Goal: Transaction & Acquisition: Purchase product/service

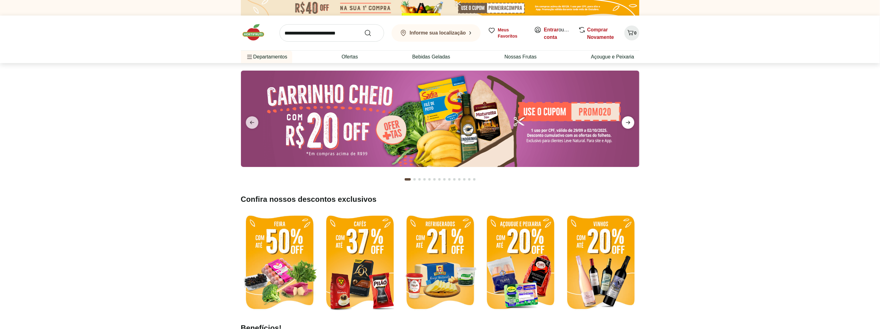
click at [629, 123] on icon "next" at bounding box center [628, 122] width 4 height 3
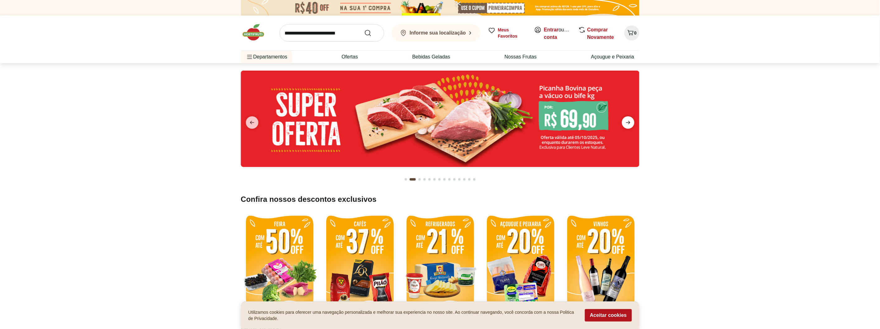
click at [629, 123] on icon "next" at bounding box center [628, 122] width 4 height 3
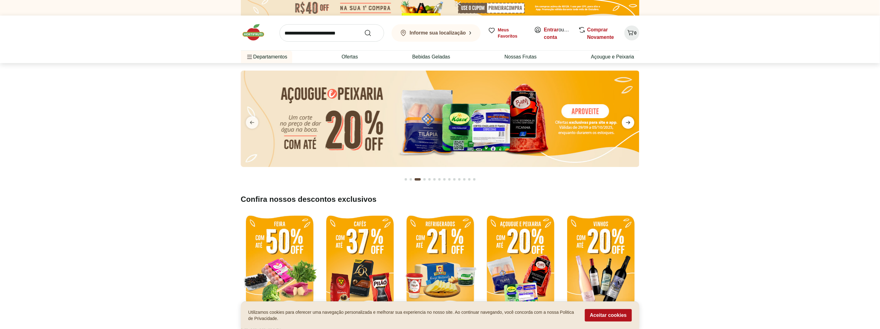
click at [629, 123] on icon "next" at bounding box center [628, 122] width 4 height 3
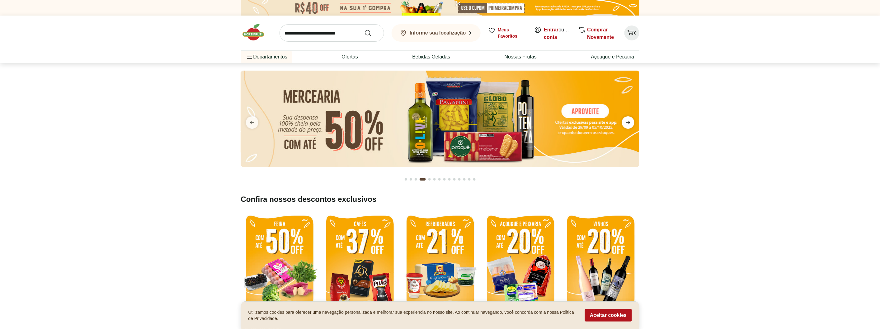
click at [629, 123] on icon "next" at bounding box center [628, 122] width 4 height 3
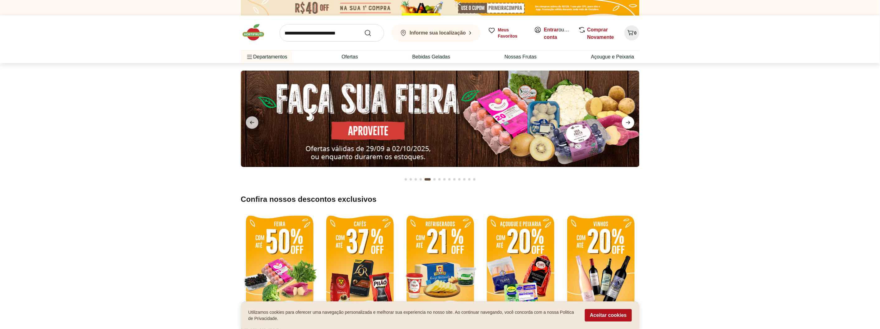
click at [629, 123] on icon "next" at bounding box center [628, 122] width 4 height 3
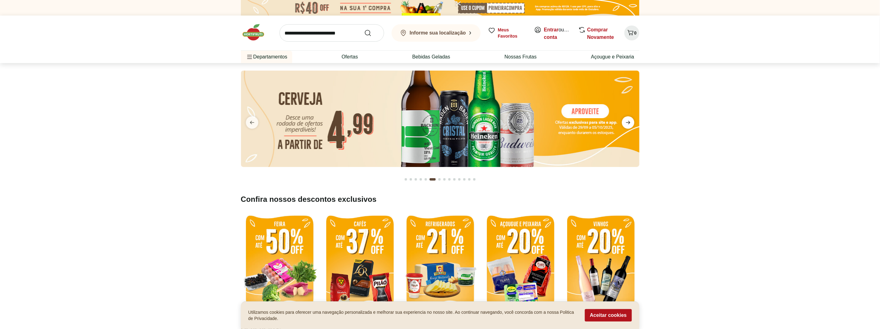
click at [629, 123] on icon "next" at bounding box center [628, 122] width 4 height 3
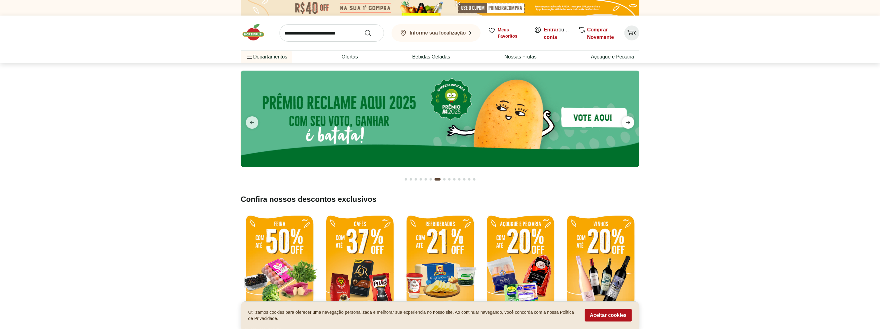
click at [629, 123] on icon "next" at bounding box center [628, 122] width 4 height 3
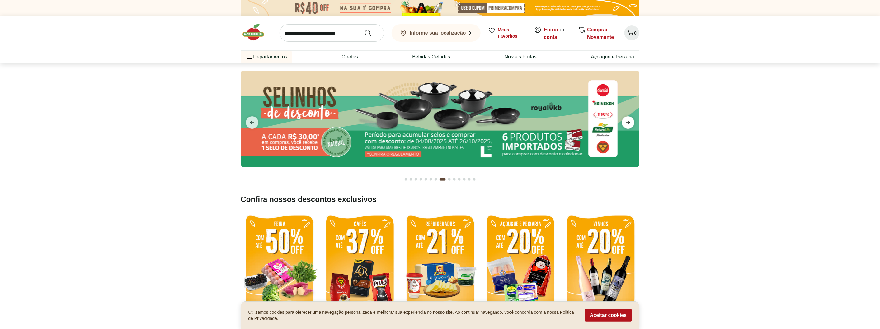
click at [629, 123] on icon "next" at bounding box center [628, 122] width 4 height 3
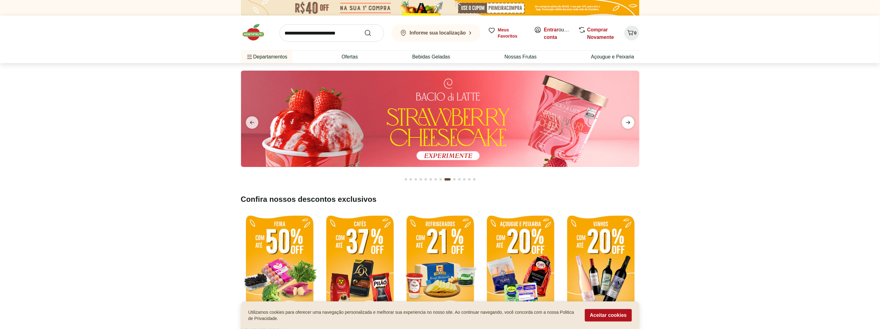
click at [629, 123] on icon "next" at bounding box center [628, 122] width 4 height 3
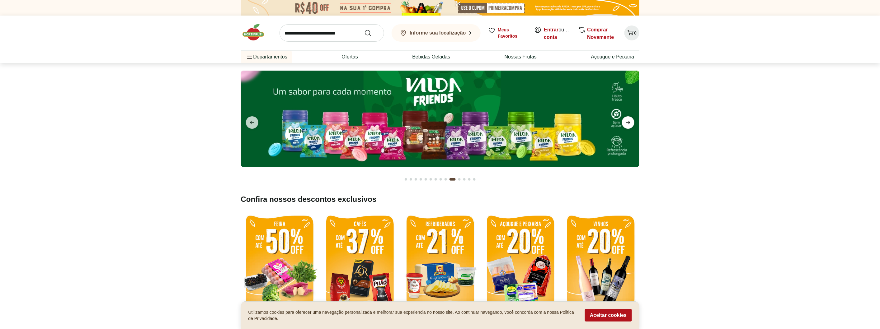
click at [629, 123] on icon "next" at bounding box center [628, 122] width 4 height 3
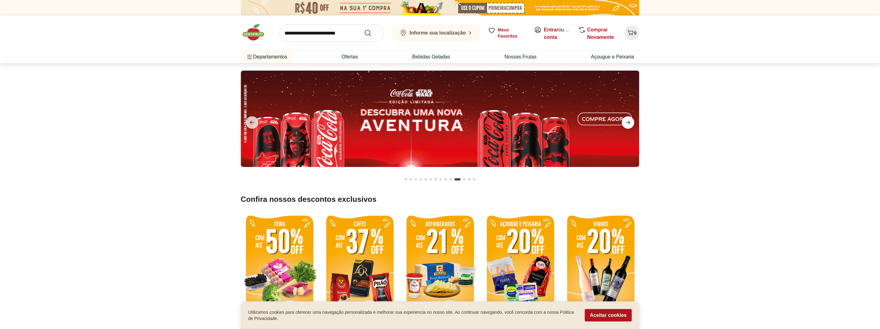
click at [629, 123] on icon "next" at bounding box center [628, 122] width 4 height 3
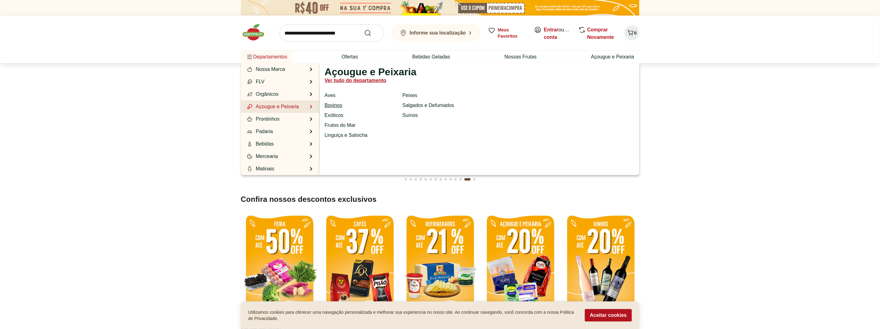
click at [329, 104] on link "Bovinos" at bounding box center [334, 105] width 18 height 7
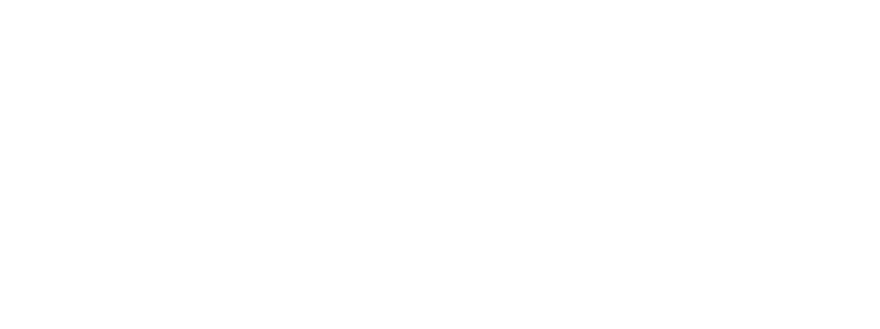
select select "**********"
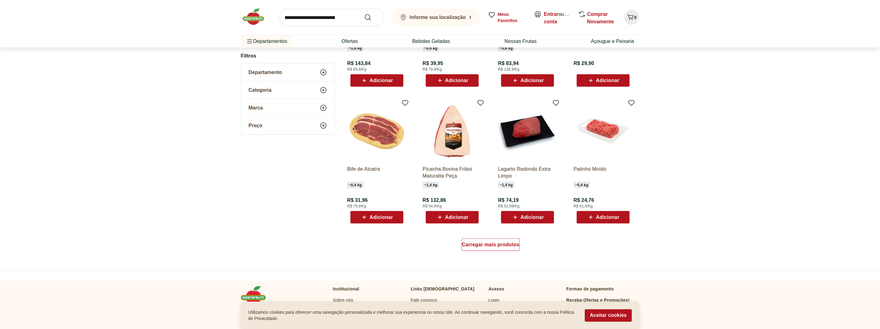
scroll to position [380, 0]
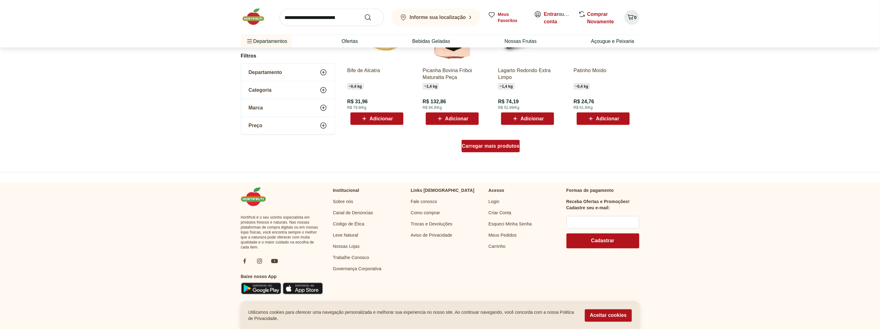
click at [509, 149] on div "Carregar mais produtos" at bounding box center [491, 146] width 58 height 12
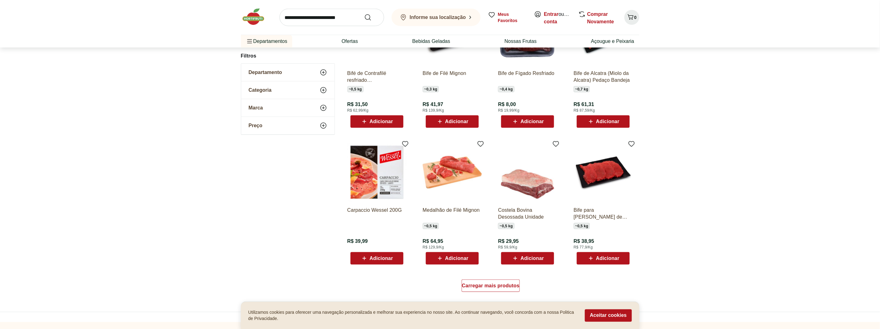
scroll to position [318, 0]
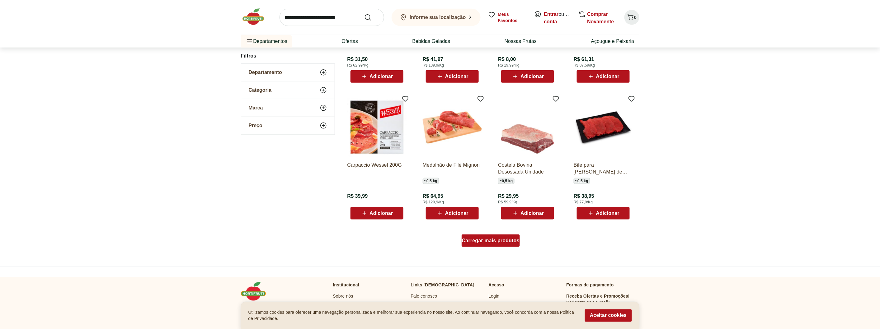
click at [476, 239] on span "Carregar mais produtos" at bounding box center [491, 240] width 58 height 5
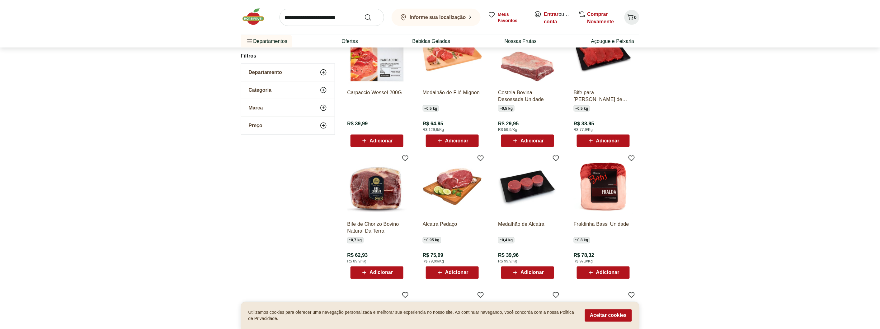
scroll to position [422, 0]
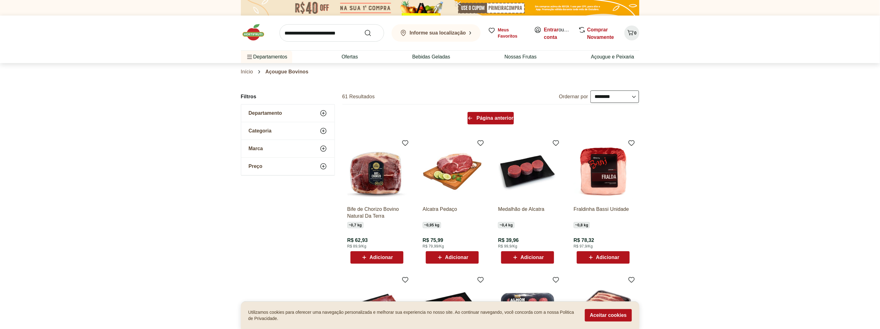
click at [486, 122] on div "Página anterior" at bounding box center [490, 118] width 46 height 12
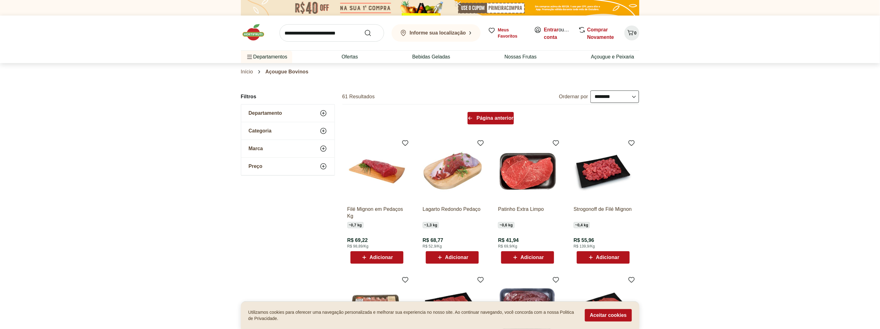
click at [486, 122] on div "Página anterior" at bounding box center [490, 118] width 46 height 12
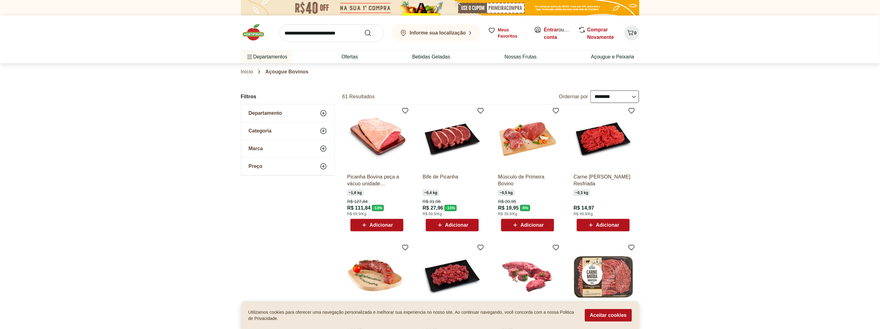
click at [375, 139] on img at bounding box center [376, 139] width 59 height 59
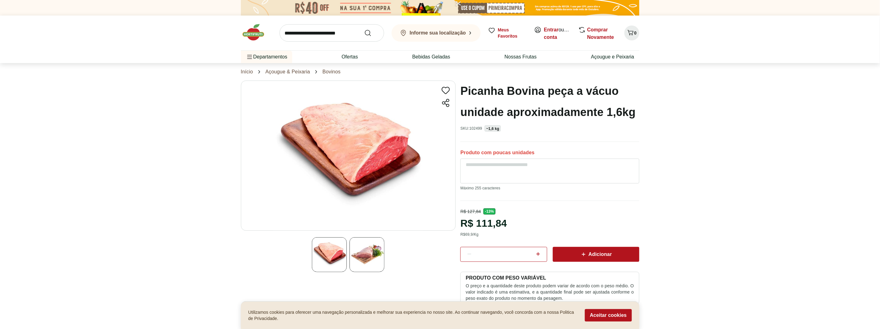
click at [360, 251] on img at bounding box center [367, 254] width 35 height 35
